Goal: Task Accomplishment & Management: Manage account settings

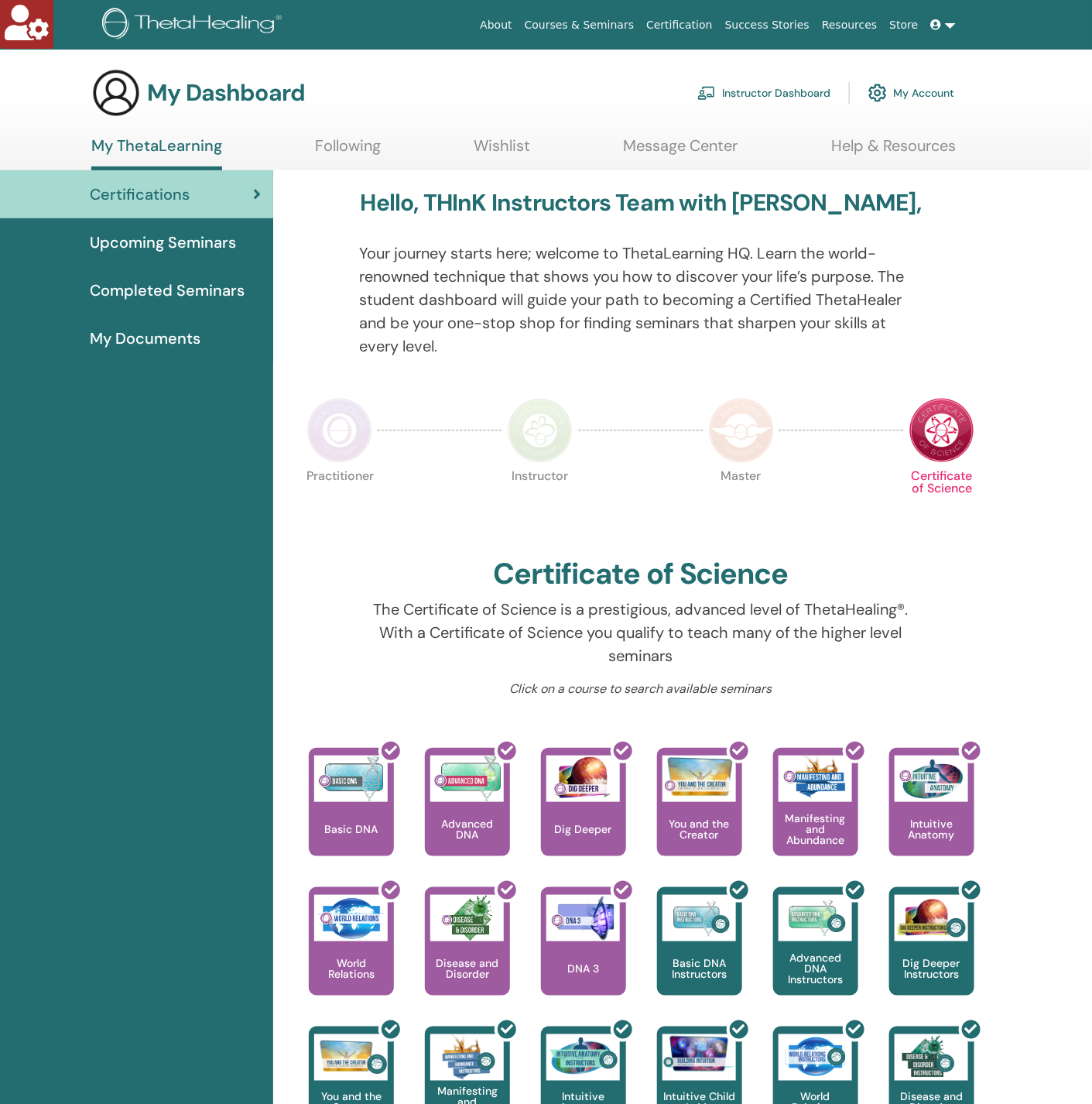
click at [755, 88] on link "Instructor Dashboard" at bounding box center [764, 92] width 133 height 34
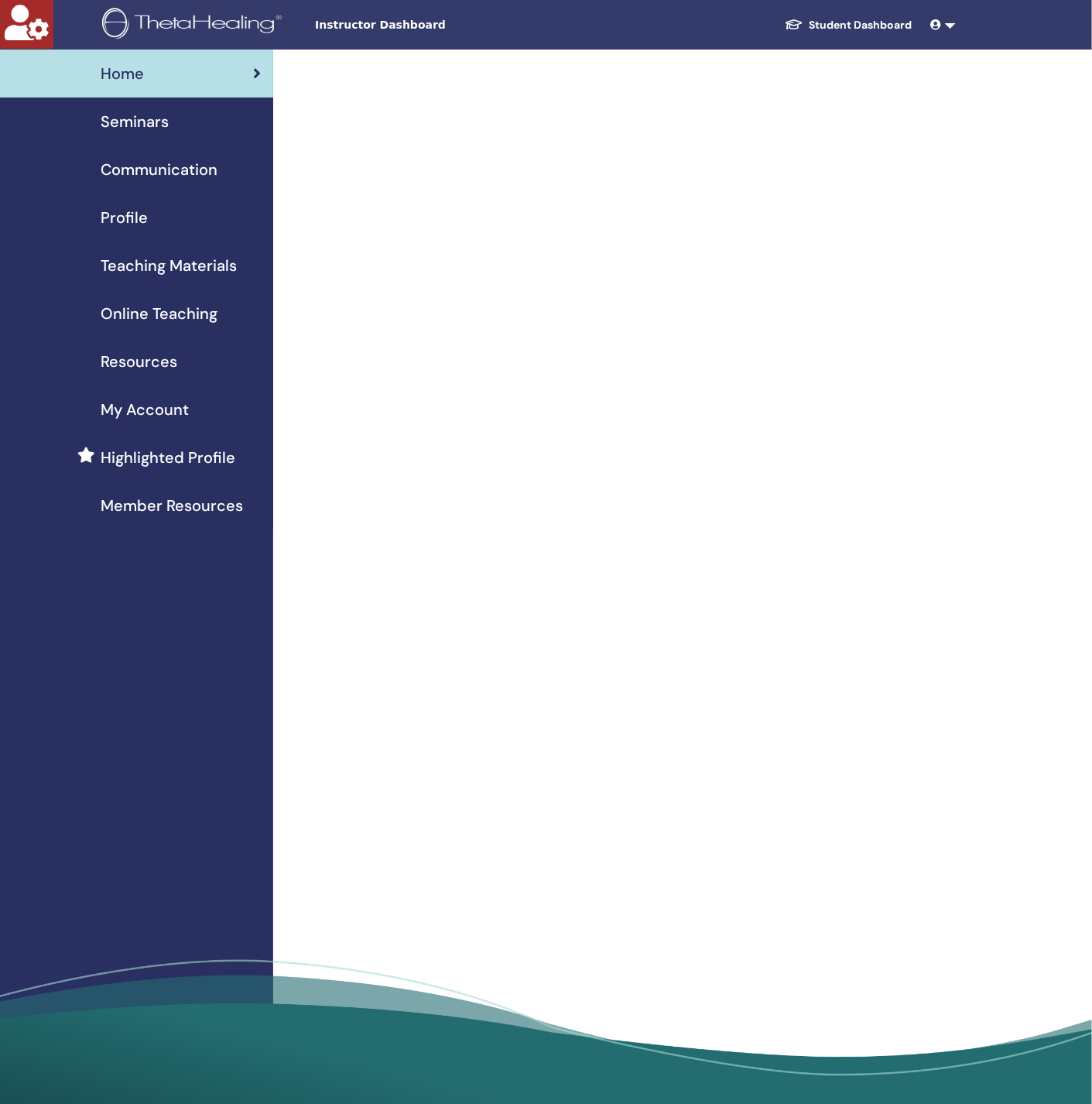
click at [166, 212] on div "Profile" at bounding box center [137, 217] width 249 height 23
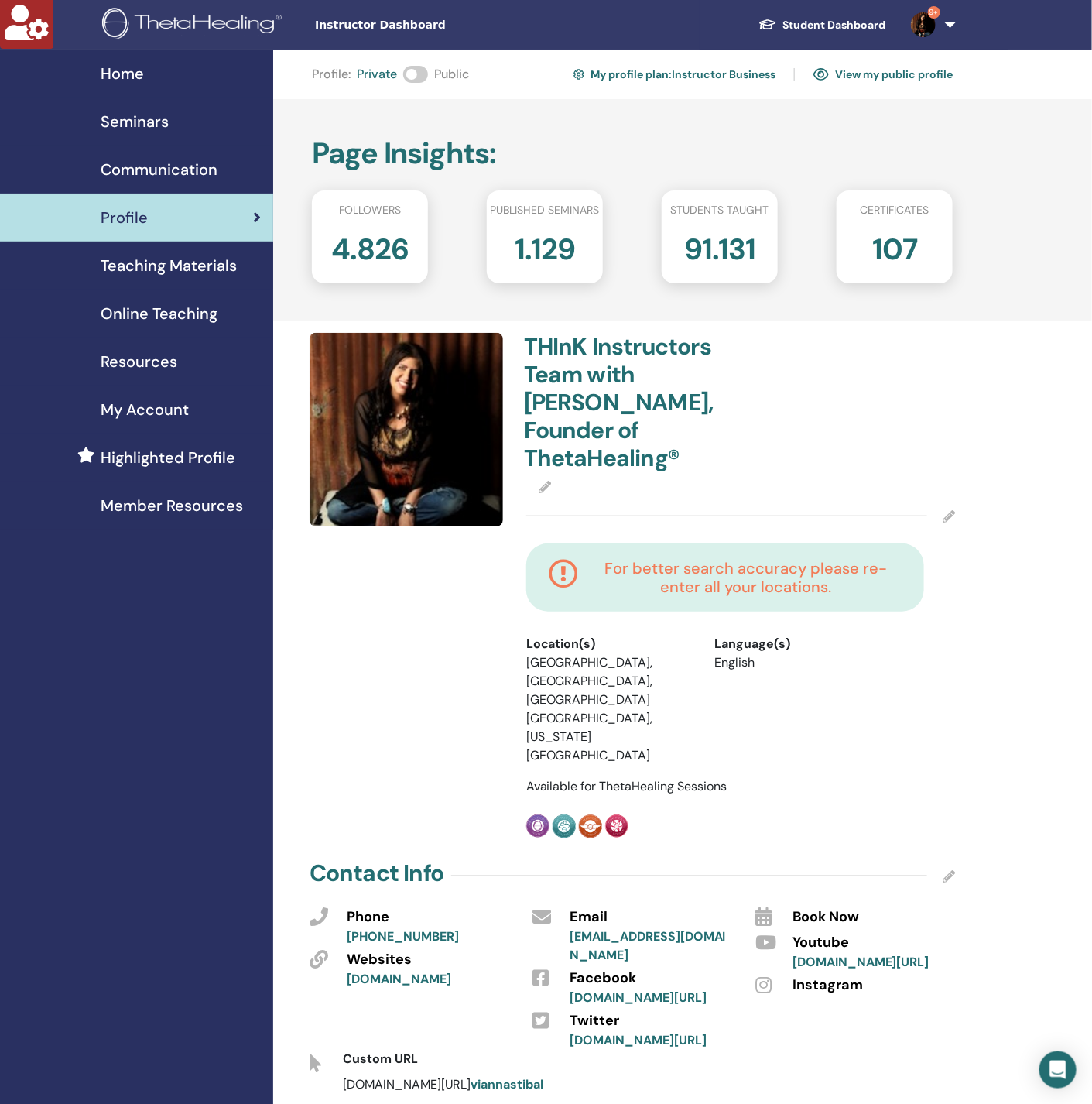
click at [148, 121] on span "Seminars" at bounding box center [134, 121] width 68 height 23
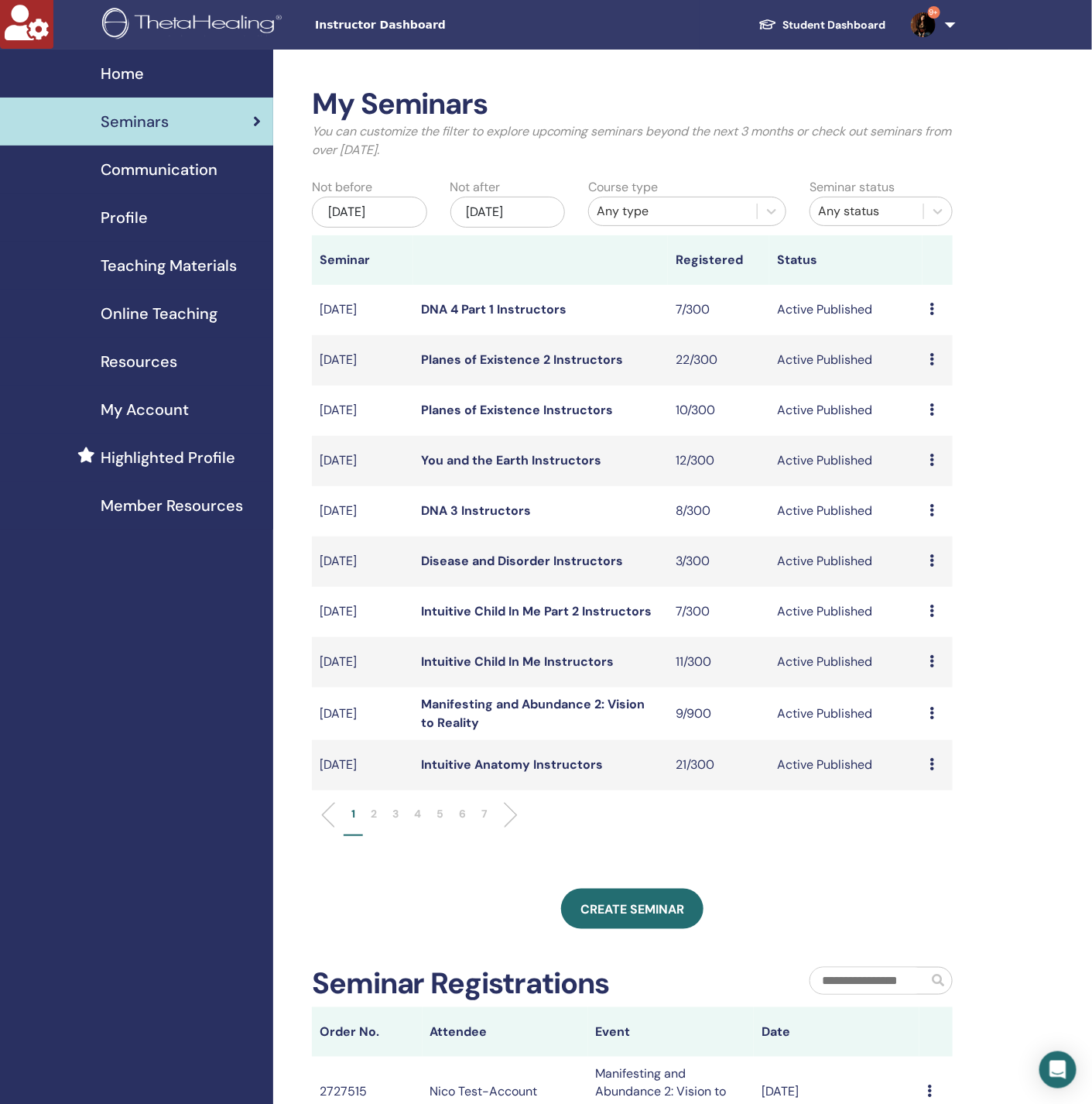
click at [332, 203] on div "Jun/16, 2025" at bounding box center [370, 212] width 115 height 31
click at [505, 223] on div "Dec/16, 2025" at bounding box center [508, 212] width 115 height 31
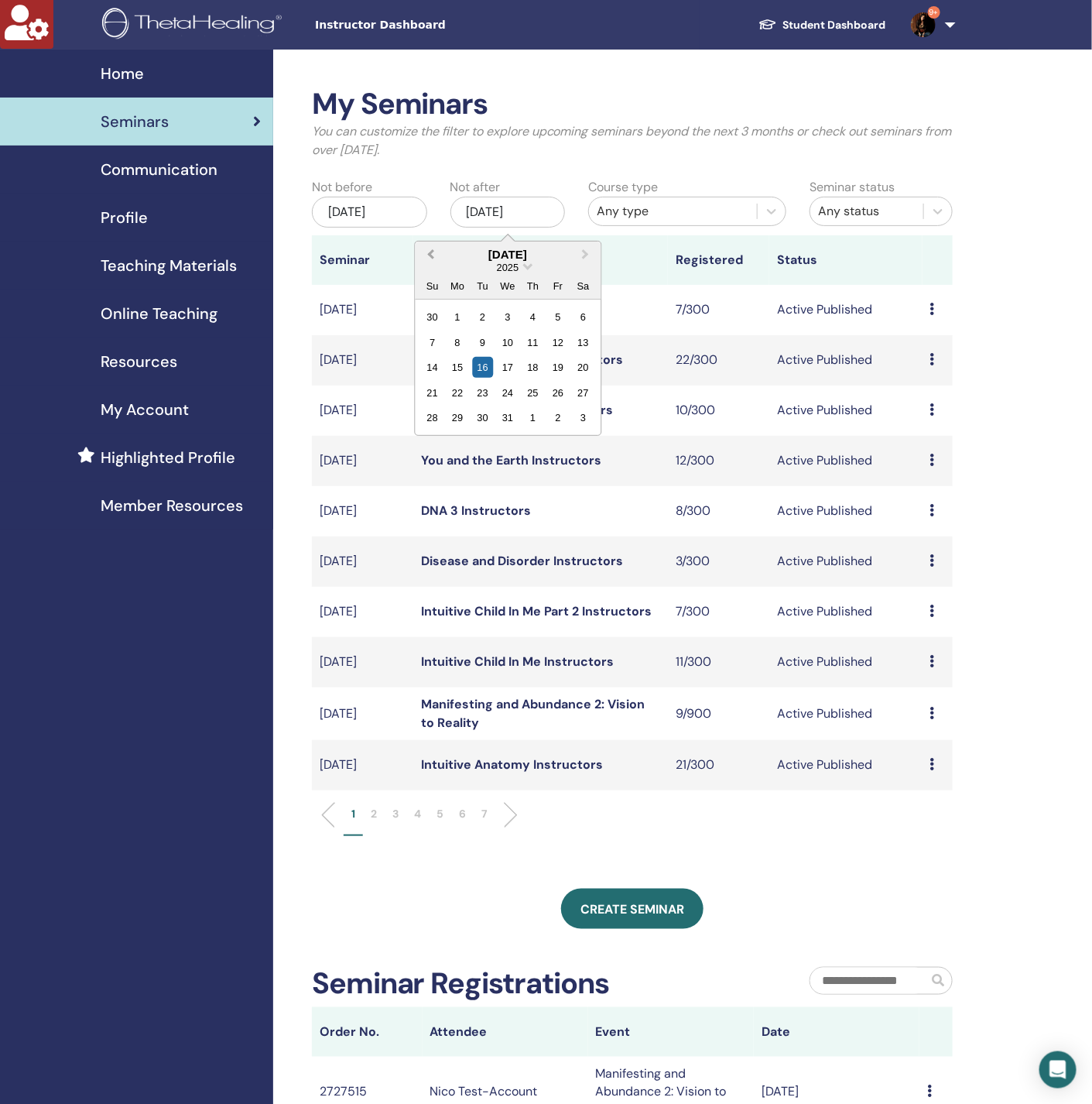
click at [430, 254] on span "Previous Month" at bounding box center [430, 254] width 0 height 17
click at [506, 316] on div "1" at bounding box center [507, 317] width 21 height 21
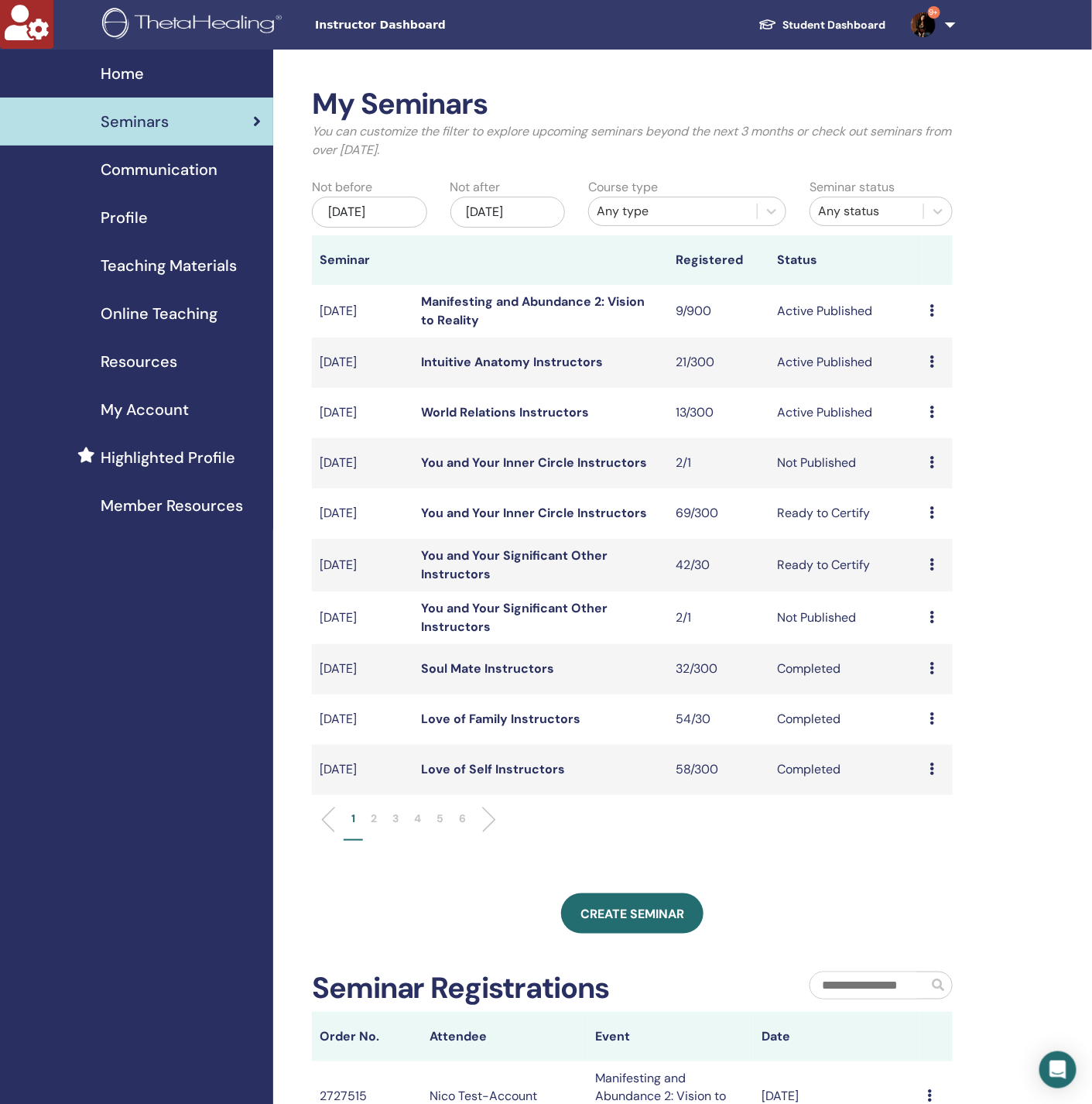
click at [508, 302] on link "Manifesting and Abundance 2: Vision to Reality" at bounding box center [532, 310] width 223 height 35
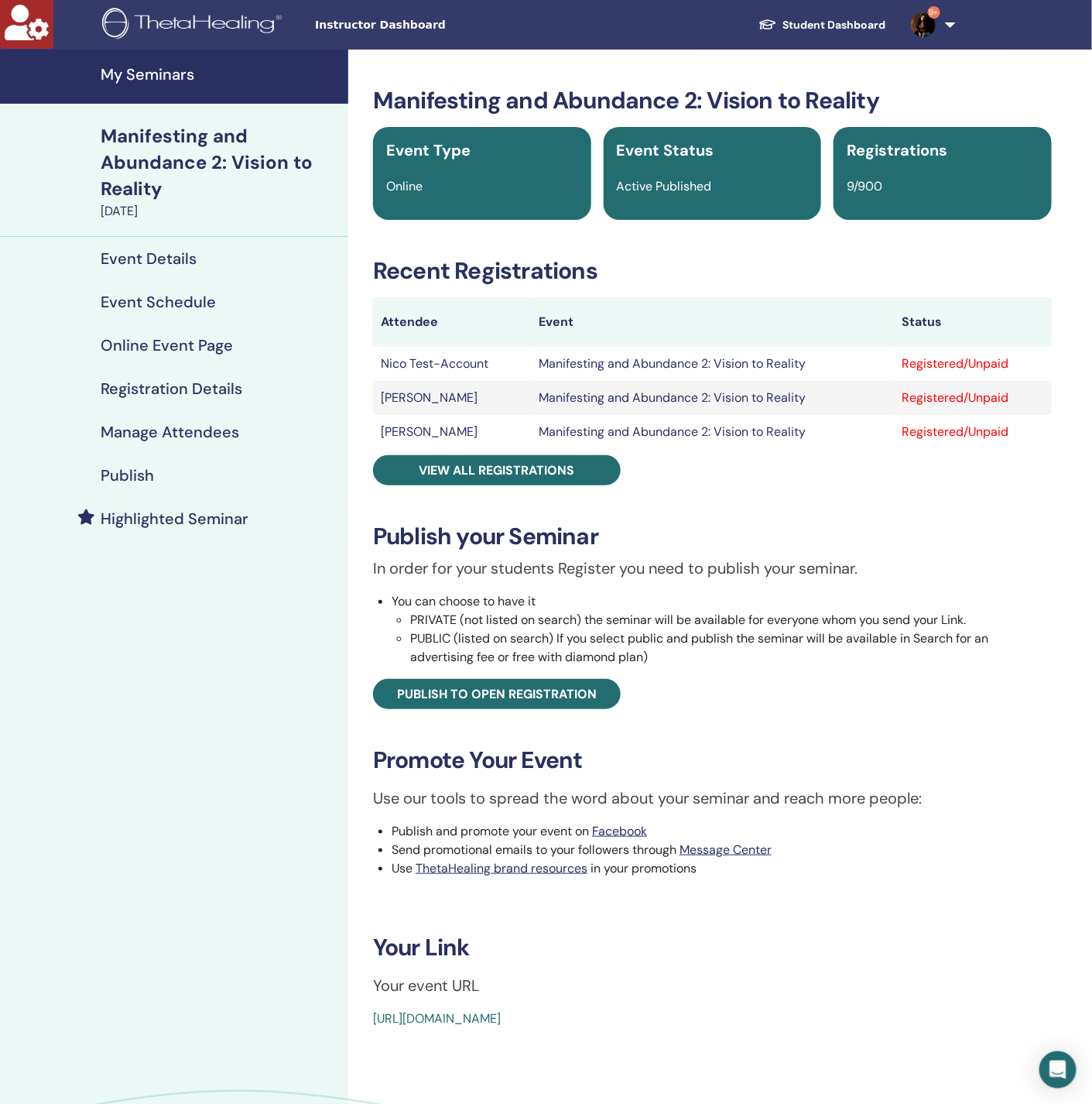
click at [201, 381] on h4 "Registration Details" at bounding box center [171, 389] width 141 height 19
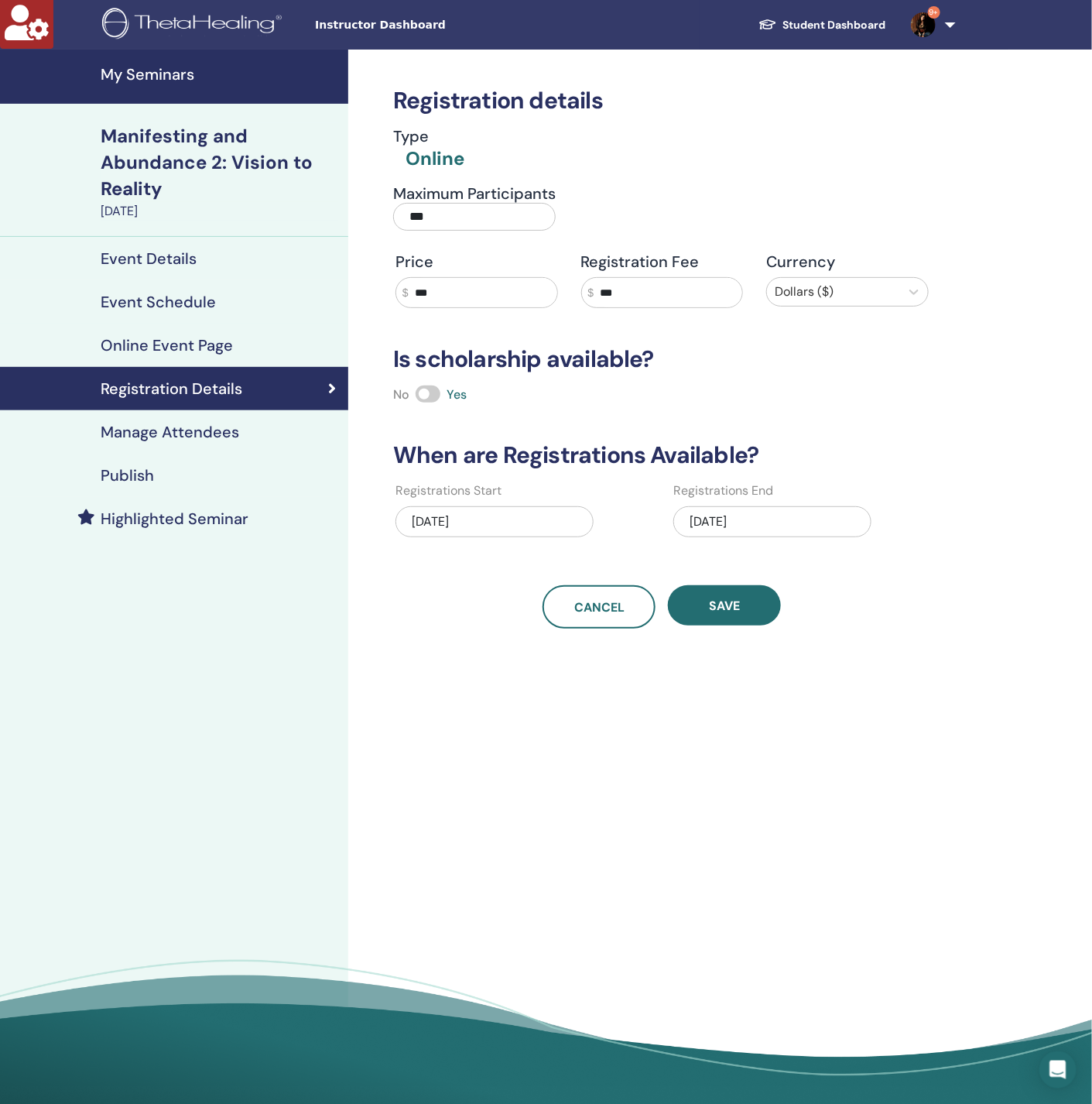
click at [183, 418] on link "Manage Attendees" at bounding box center [174, 432] width 348 height 43
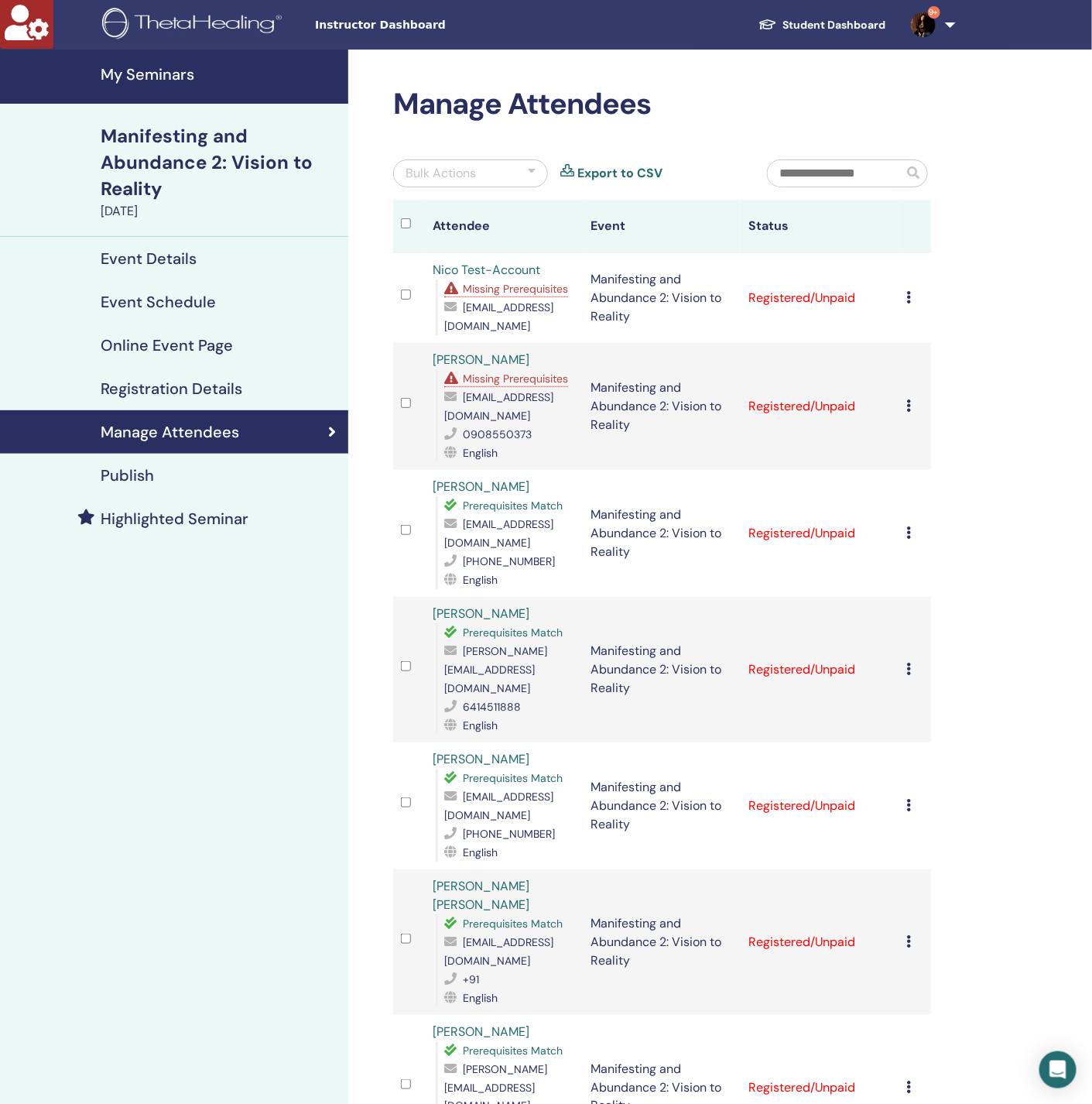
click at [523, 385] on span "Missing Prerequisites" at bounding box center [515, 378] width 105 height 14
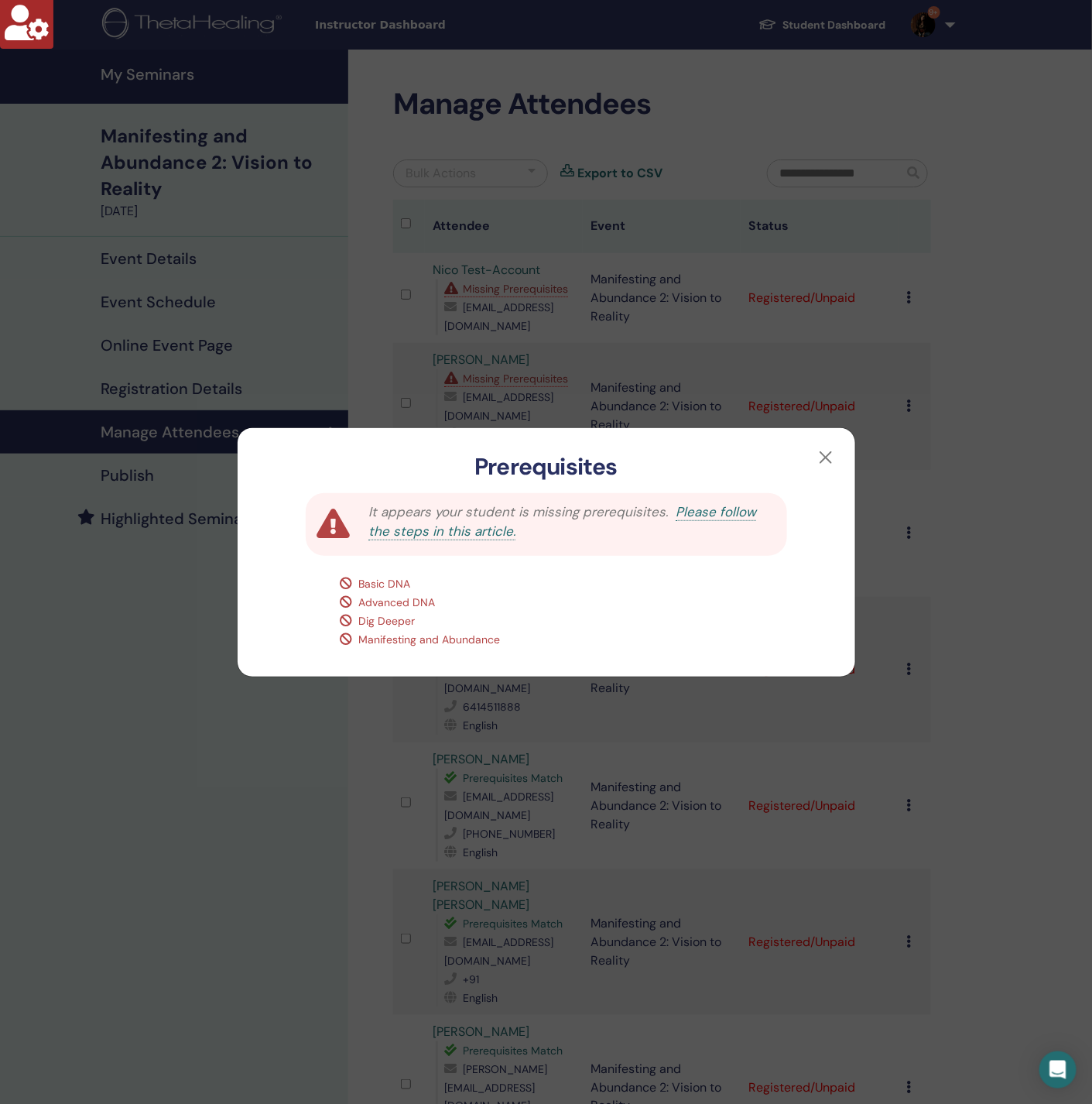
click at [156, 614] on div "Prerequisites It appears your student is missing prerequisites. Please follow t…" at bounding box center [546, 552] width 1092 height 1104
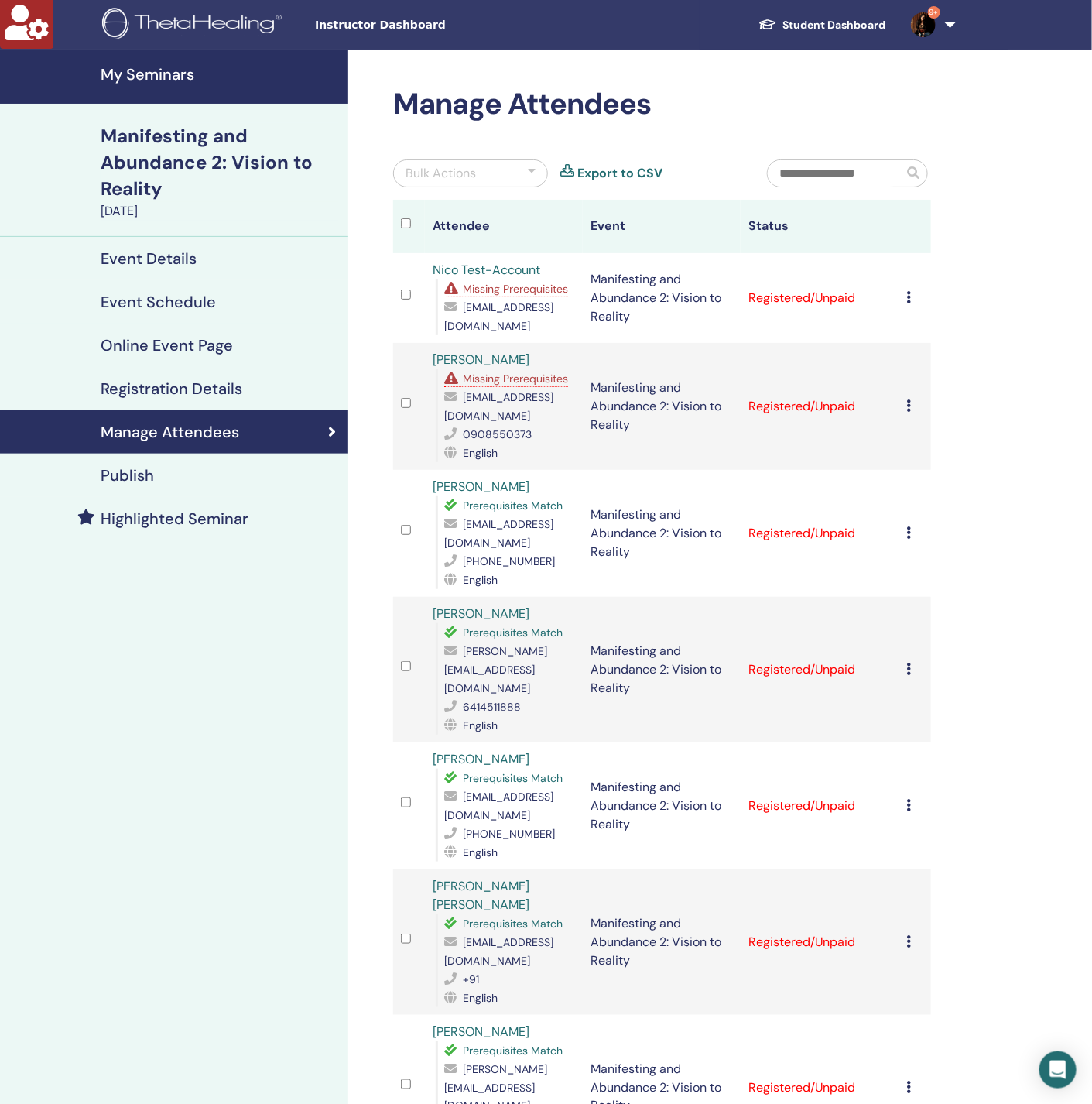
click at [908, 411] on icon at bounding box center [910, 406] width 5 height 13
click at [926, 447] on p "Do not auto-certify" at bounding box center [933, 448] width 122 height 19
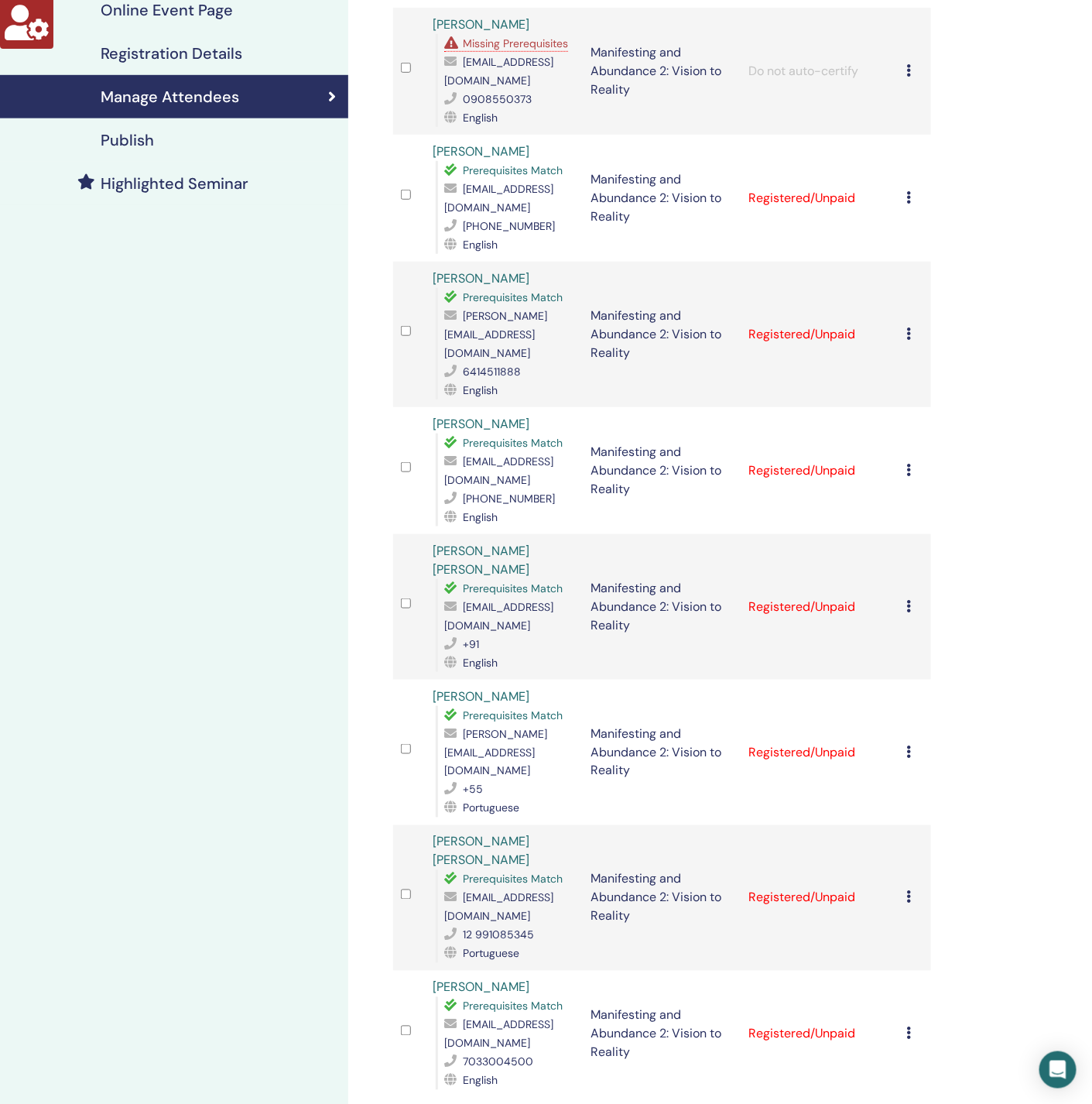
scroll to position [348, 0]
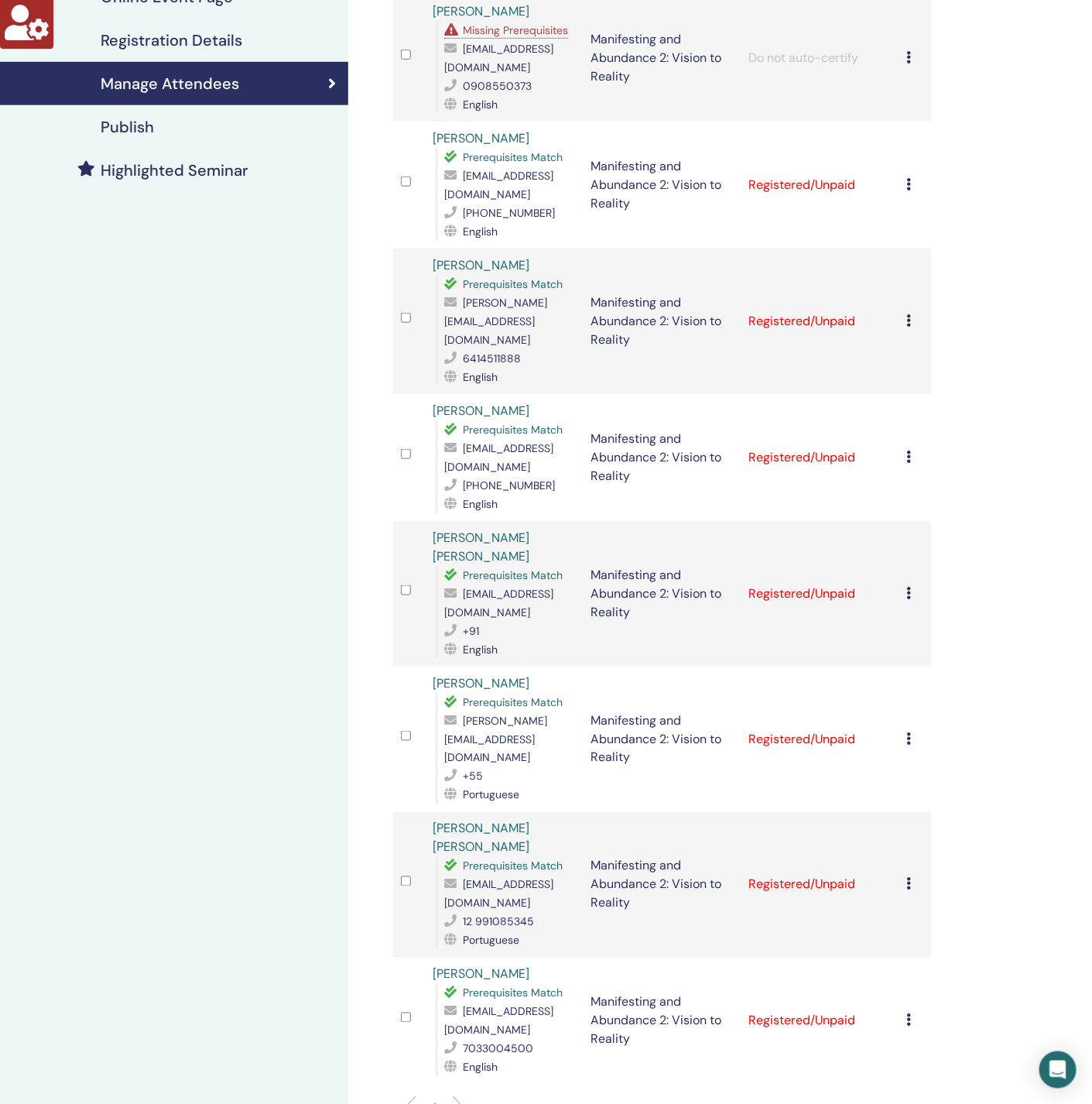
click at [488, 587] on span "[EMAIL_ADDRESS][DOMAIN_NAME]" at bounding box center [499, 603] width 109 height 32
click at [488, 587] on span "snehalrupani@gmail.com" at bounding box center [499, 603] width 109 height 32
copy span "snehalrupani@gmail.com"
click at [500, 442] on span "sandrakitch925@gmail.com" at bounding box center [499, 457] width 109 height 32
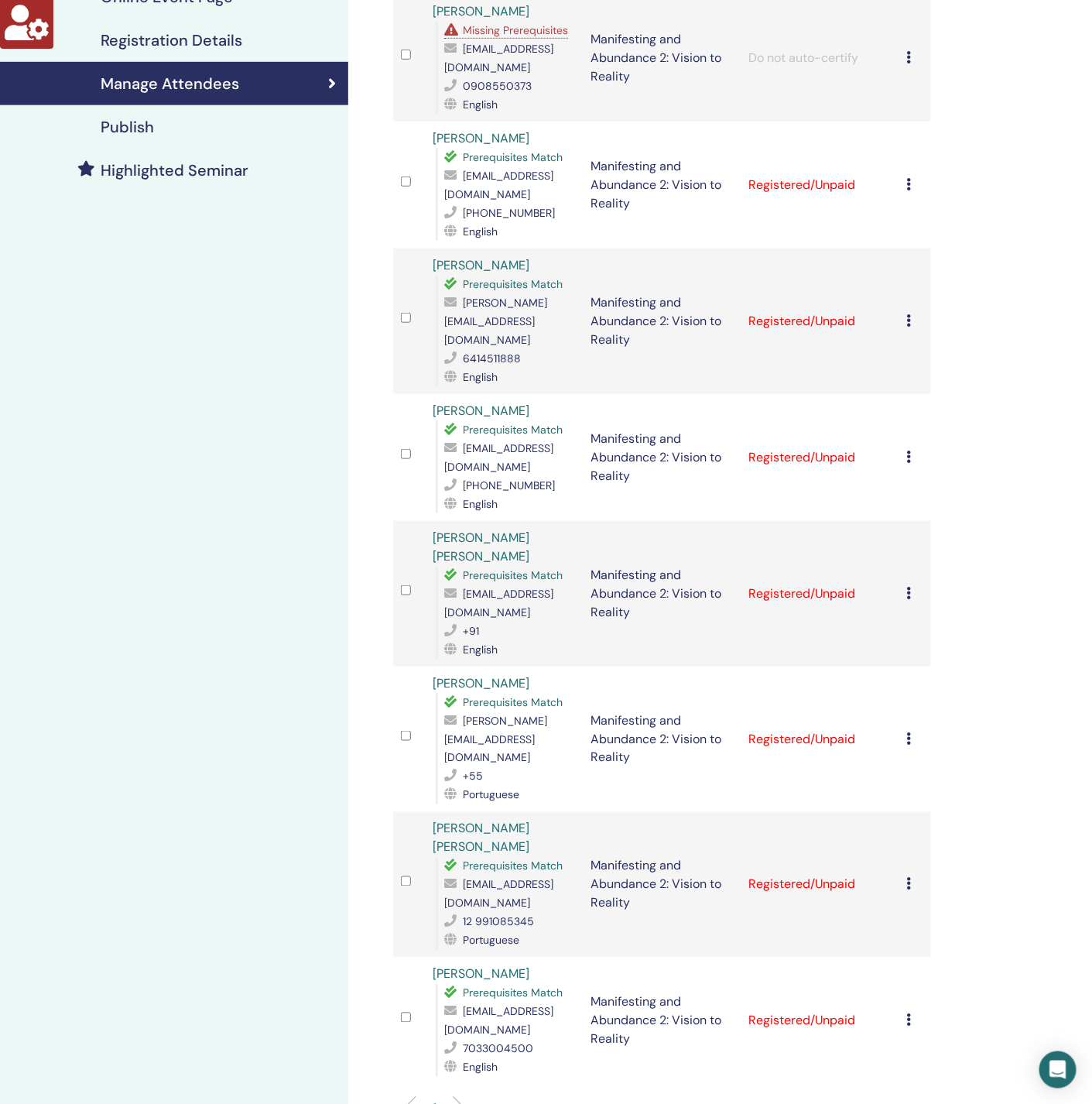
click at [492, 455] on span "sandrakitch925@gmail.com" at bounding box center [499, 457] width 109 height 32
copy span "sandrakitch925@gmail.com"
click at [532, 318] on span "supriya@samskara.co" at bounding box center [496, 321] width 103 height 51
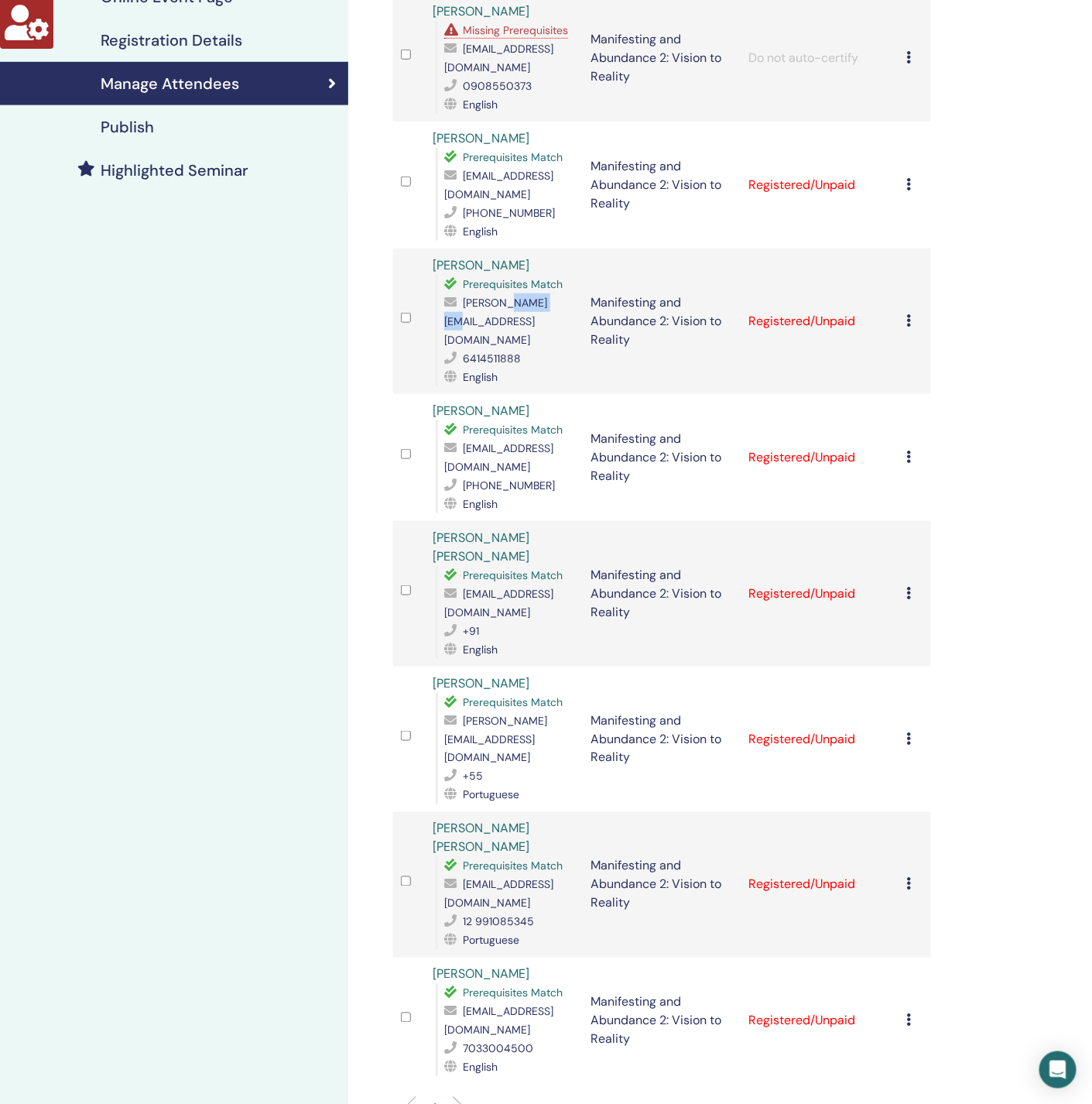
click at [532, 318] on span "supriya@samskara.co" at bounding box center [496, 321] width 103 height 51
copy span "supriya@samskara.co"
click at [486, 319] on span "supriya@samskara.co" at bounding box center [496, 321] width 103 height 51
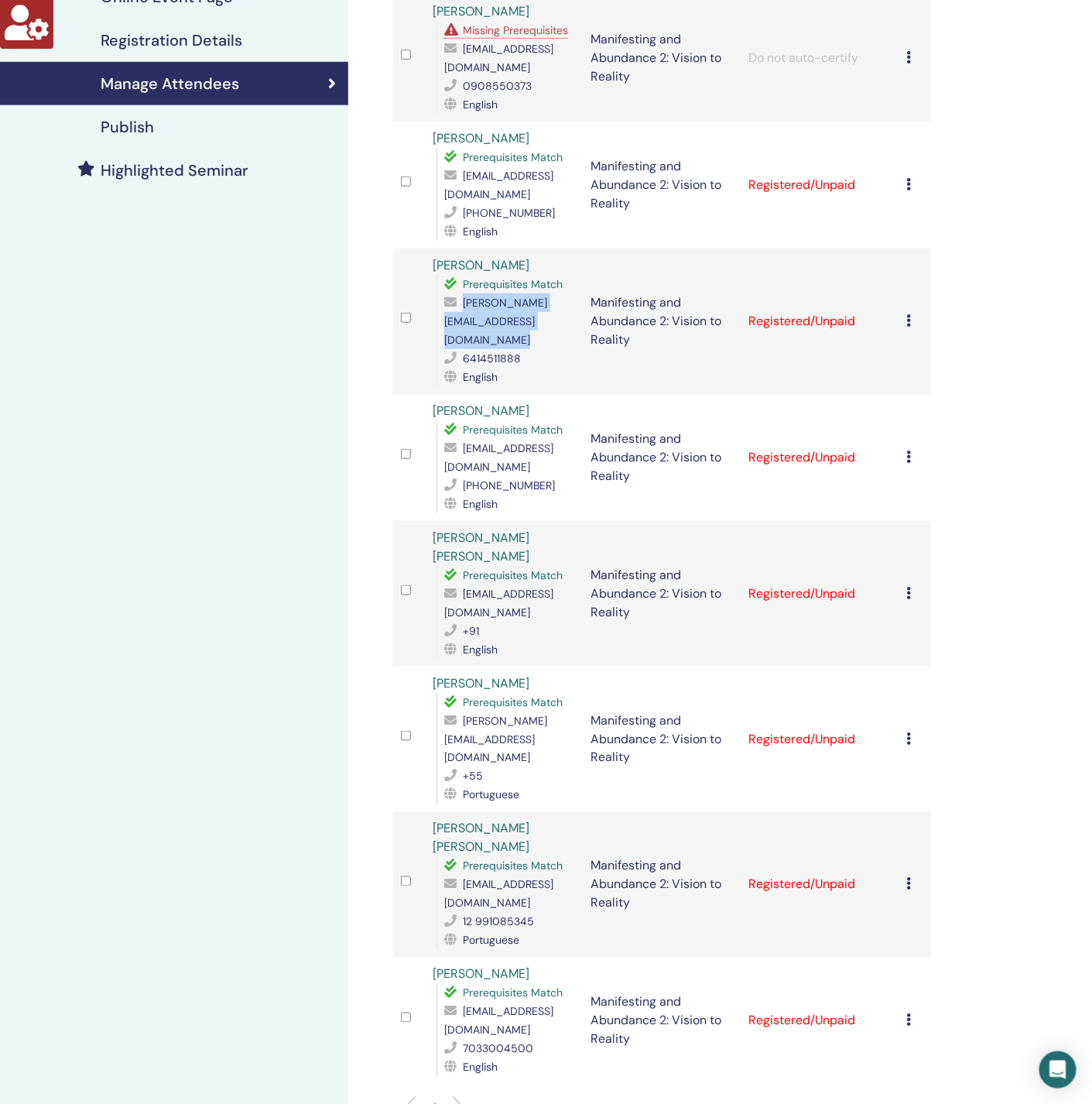
click at [486, 319] on span "supriya@samskara.co" at bounding box center [496, 321] width 103 height 51
click at [492, 351] on span "6414511888" at bounding box center [492, 359] width 58 height 14
copy span "6414511888"
click at [500, 316] on span "supriya@samskara.co" at bounding box center [496, 321] width 103 height 51
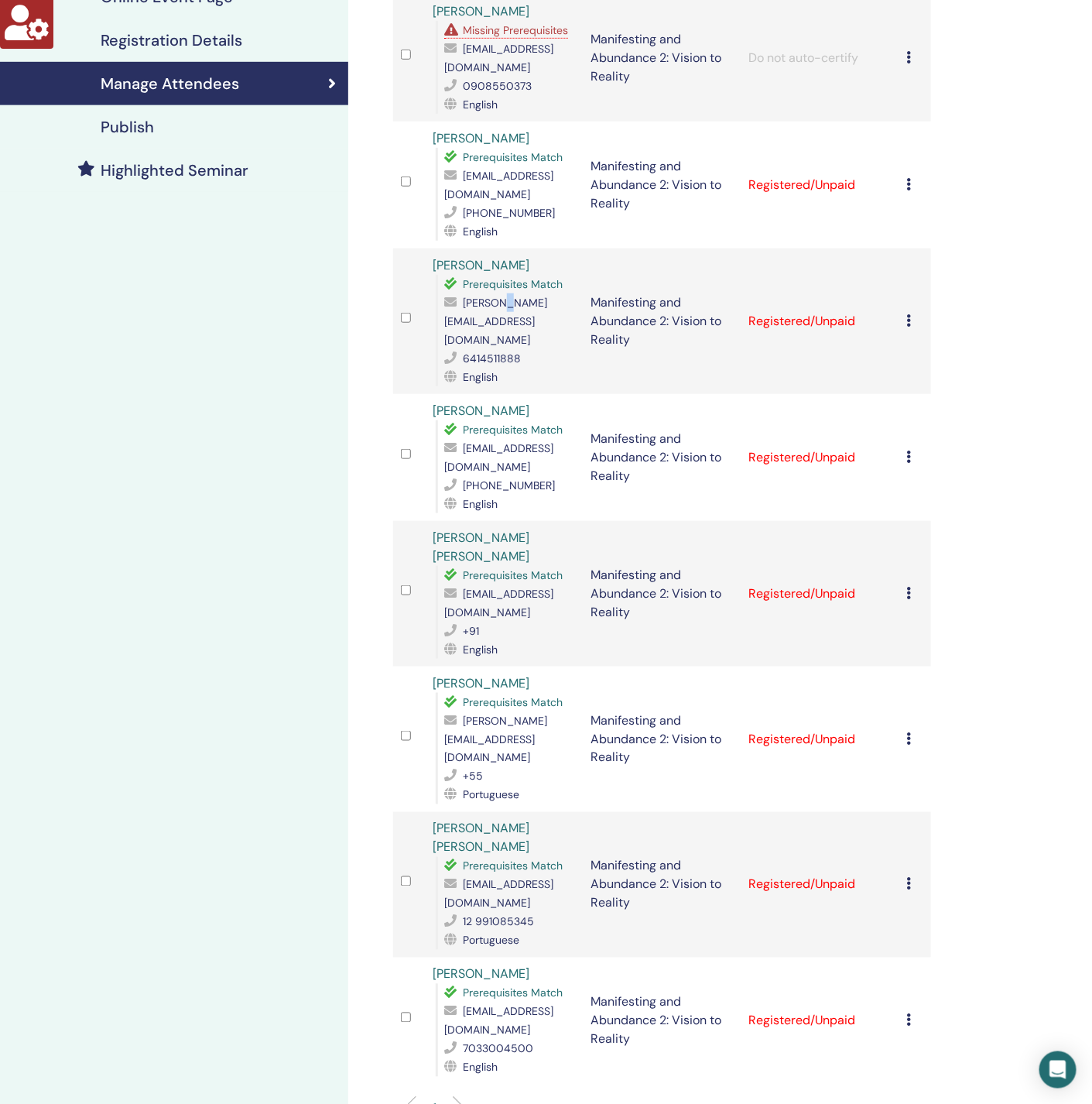
click at [500, 316] on span "supriya@samskara.co" at bounding box center [496, 321] width 103 height 51
copy span "supriya@samskara.co"
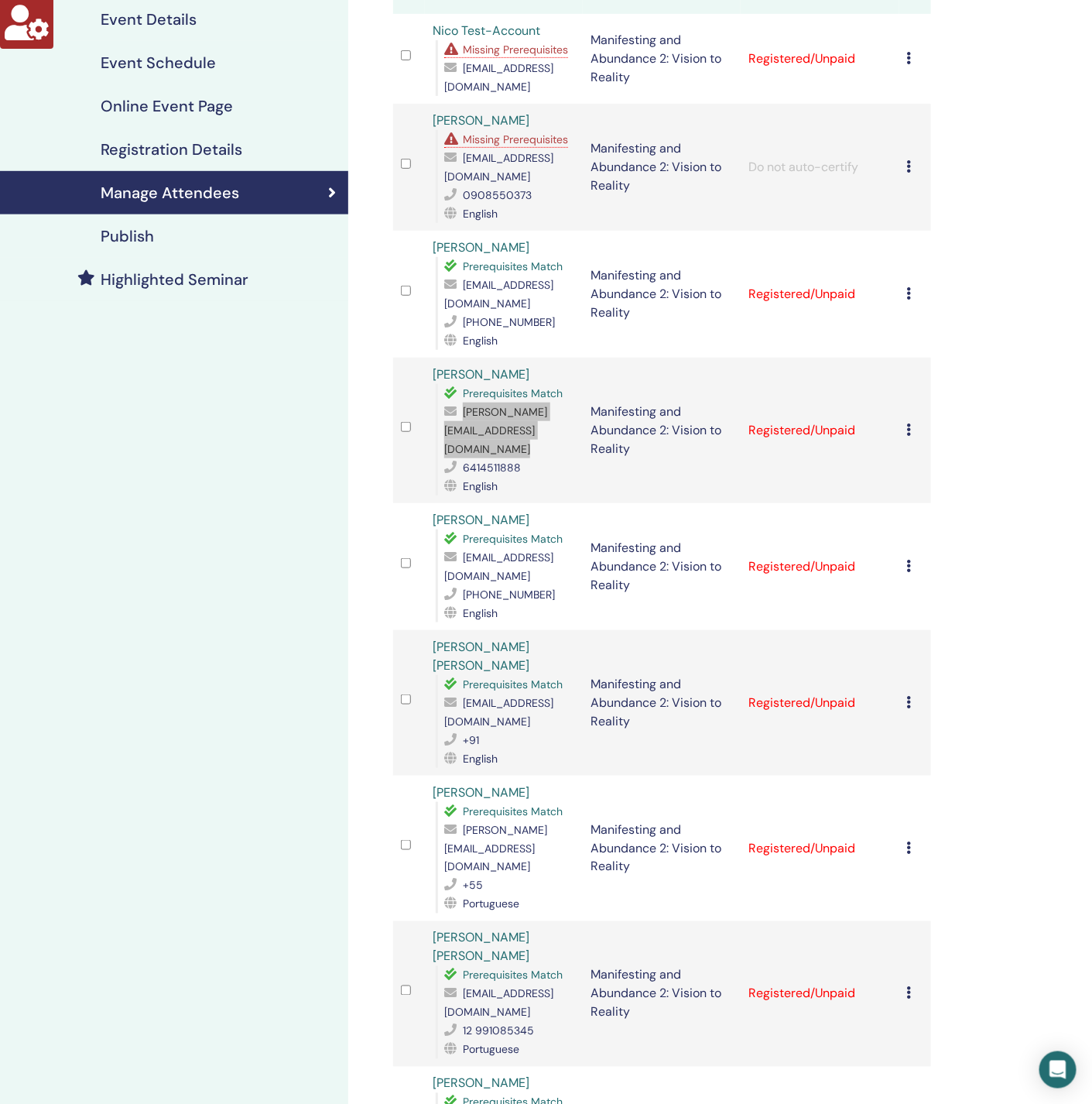
scroll to position [116, 0]
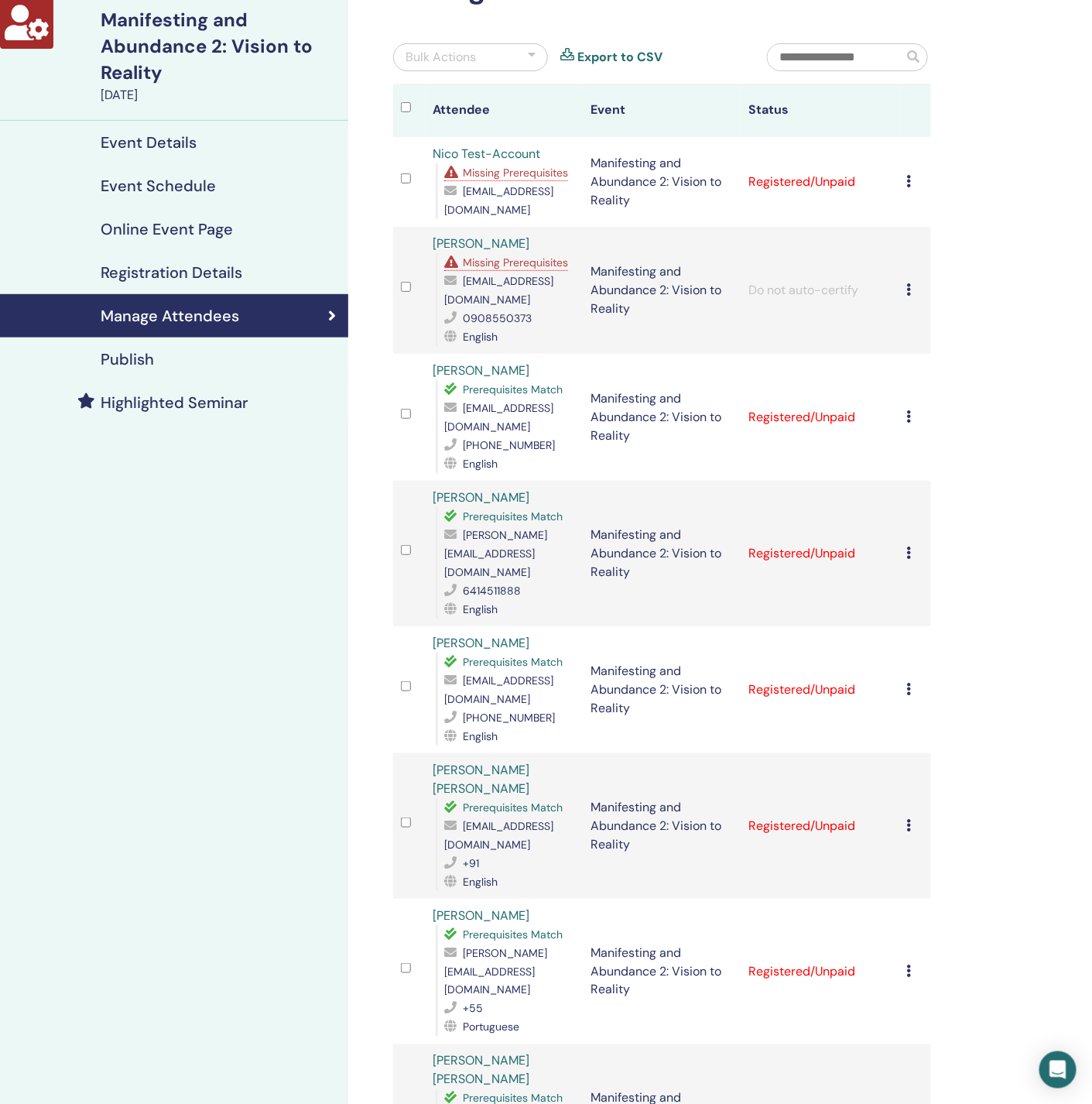
click at [513, 434] on span "pattymccarron@sbcglobal.net" at bounding box center [499, 417] width 109 height 32
copy span "pattymccarron@sbcglobal.net"
click at [516, 178] on span "Missing Prerequisites" at bounding box center [515, 173] width 105 height 14
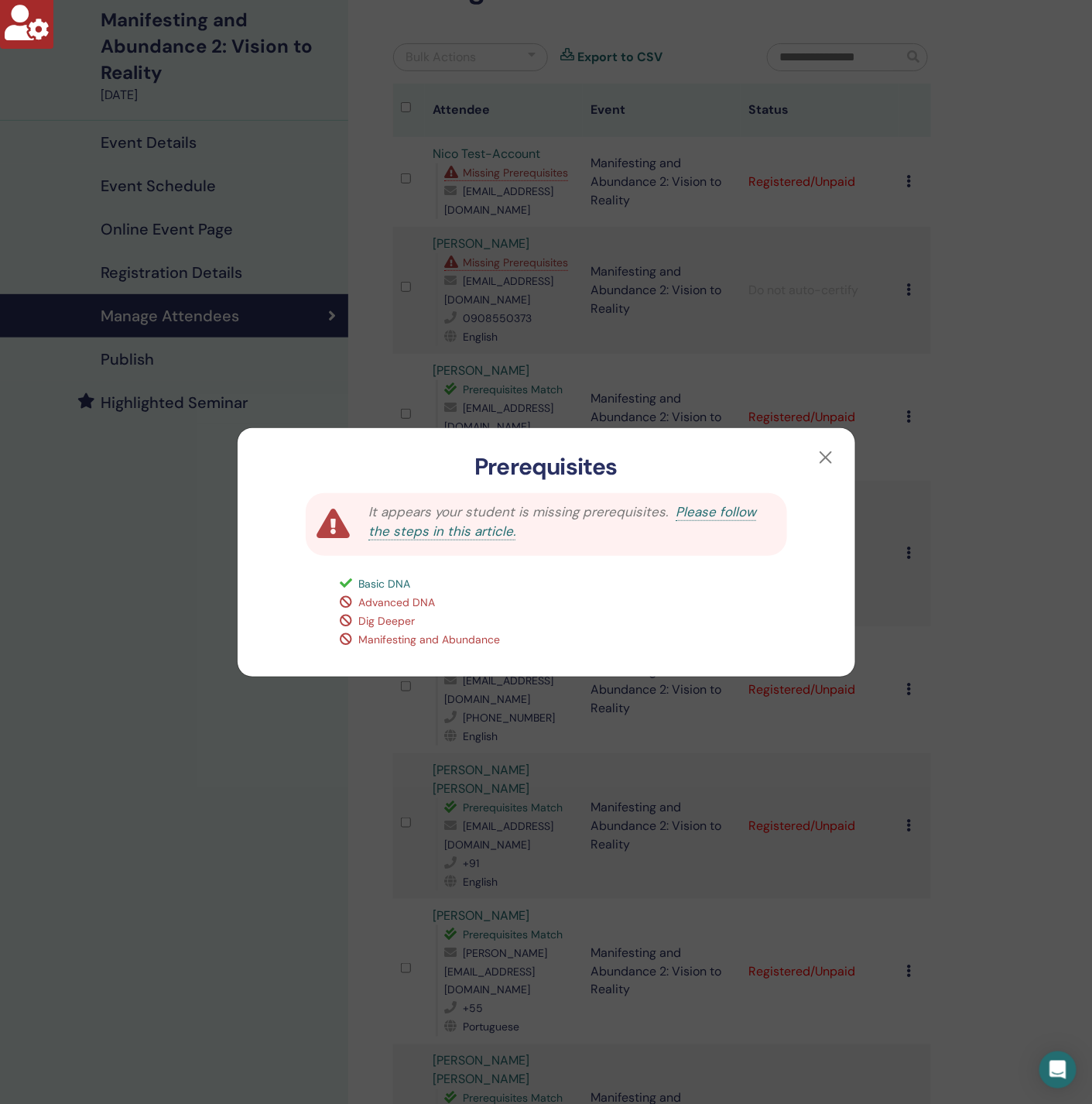
click at [96, 776] on div "Prerequisites It appears your student is missing prerequisites. Please follow t…" at bounding box center [546, 552] width 1092 height 1104
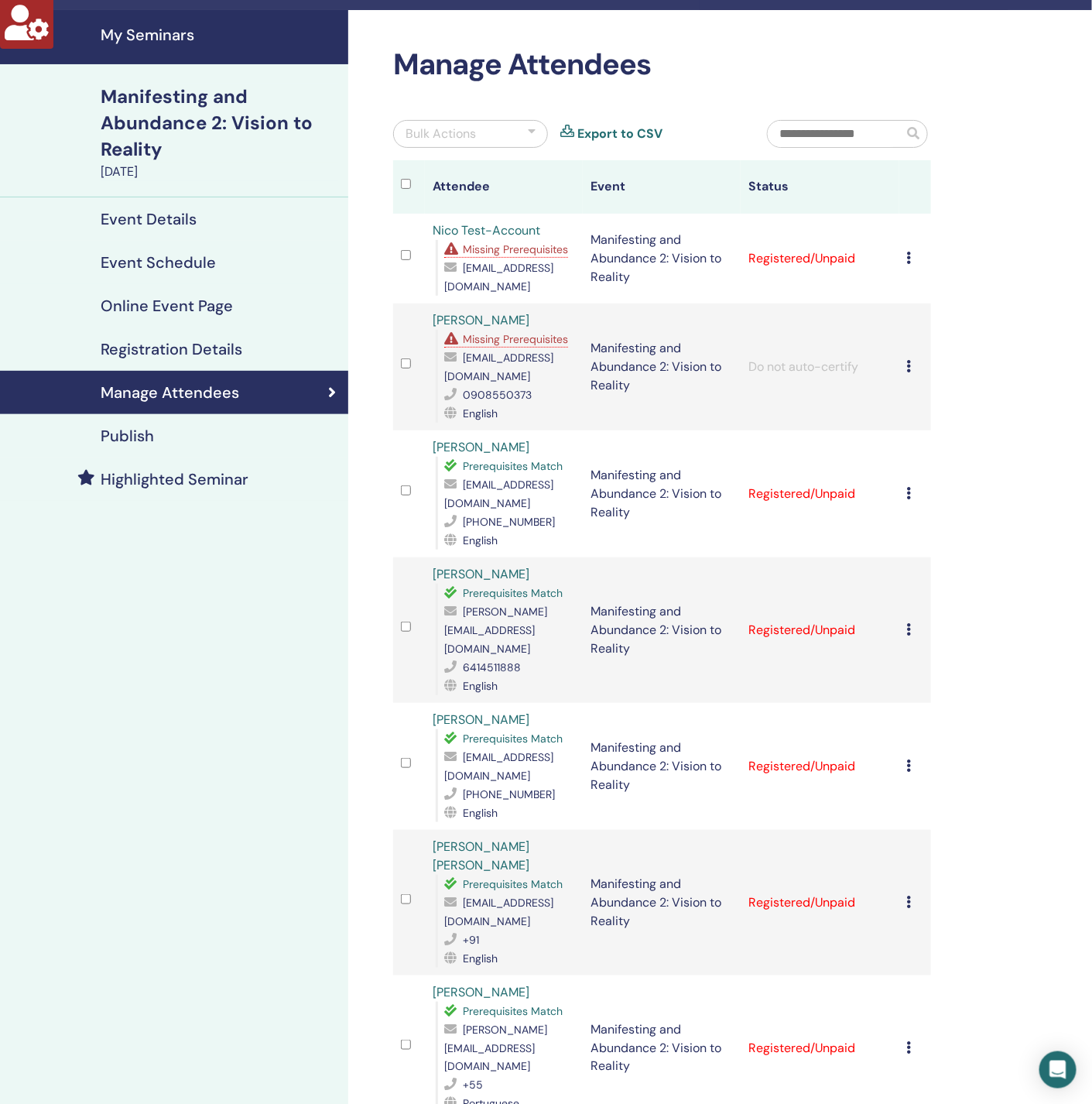
scroll to position [0, 0]
